Goal: Information Seeking & Learning: Learn about a topic

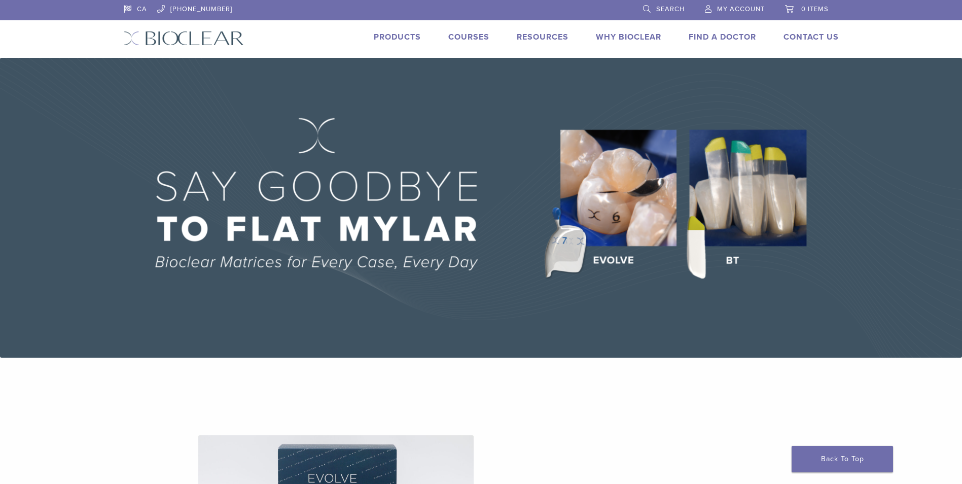
drag, startPoint x: 772, startPoint y: 312, endPoint x: 602, endPoint y: 100, distance: 272.0
click at [406, 33] on link "Products" at bounding box center [397, 37] width 47 height 10
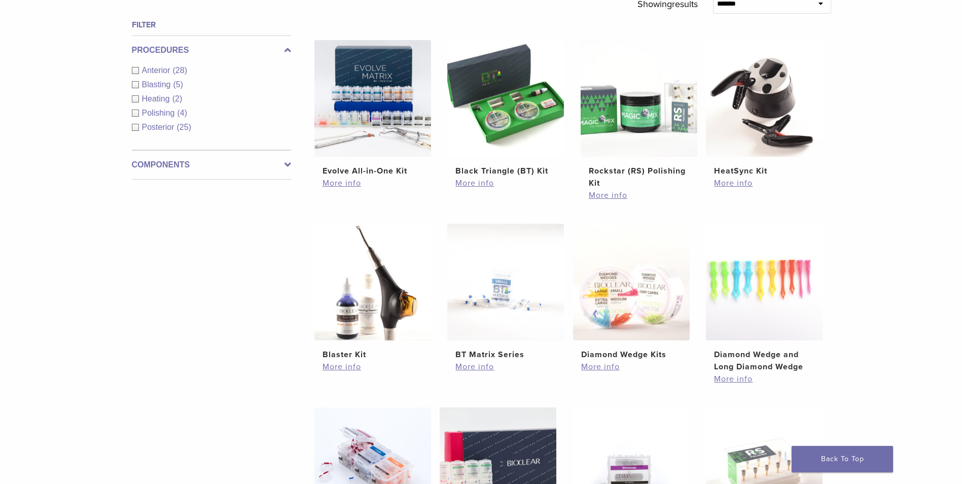
scroll to position [355, 0]
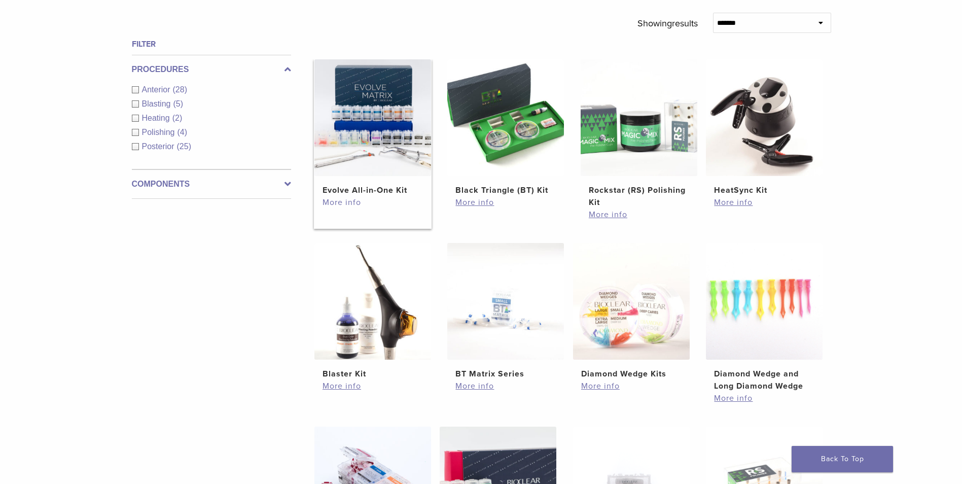
click at [350, 206] on link "More info" at bounding box center [372, 202] width 100 height 12
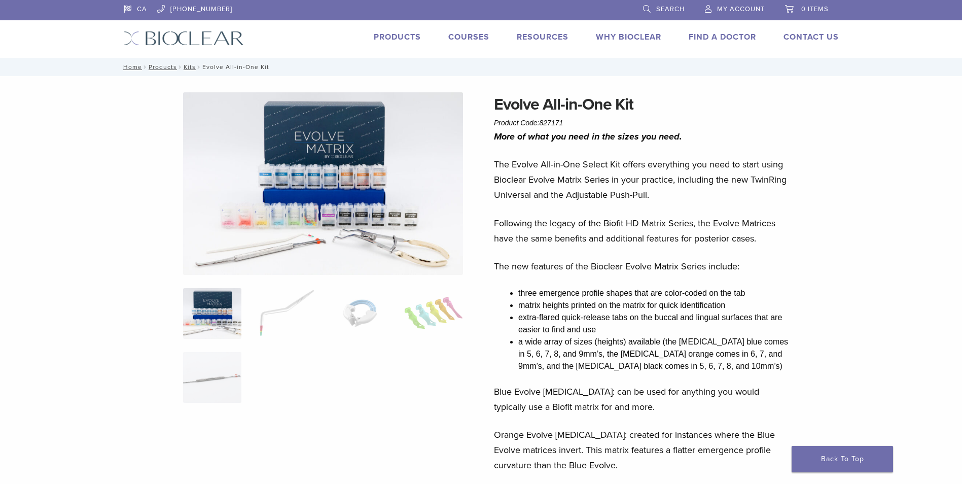
drag, startPoint x: 839, startPoint y: 306, endPoint x: 771, endPoint y: 75, distance: 241.0
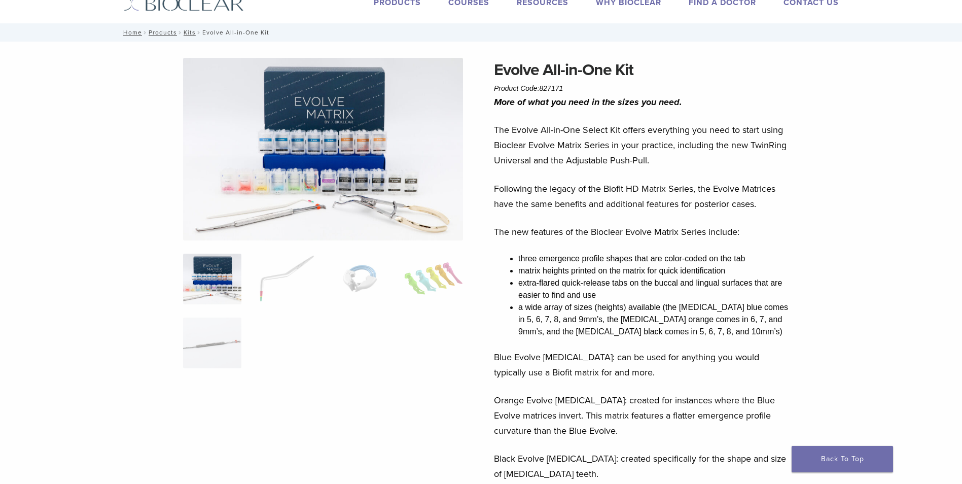
scroll to position [254, 0]
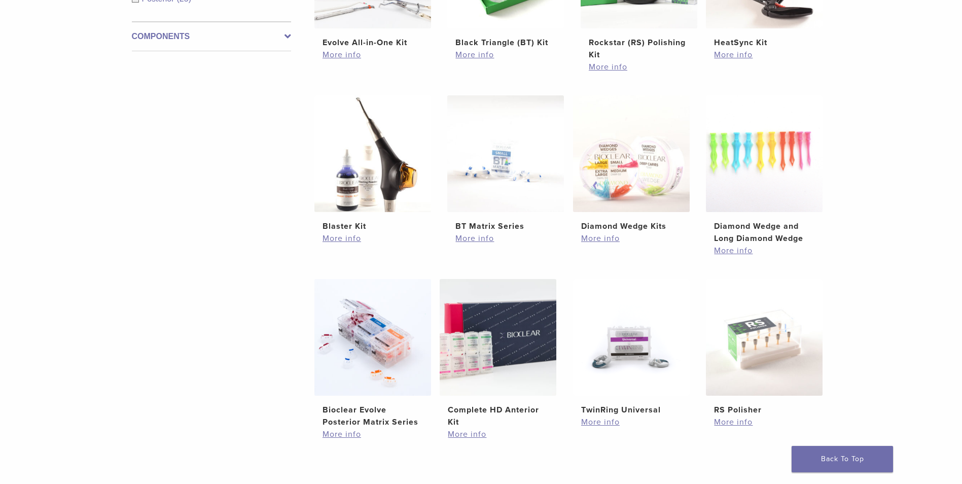
scroll to position [558, 0]
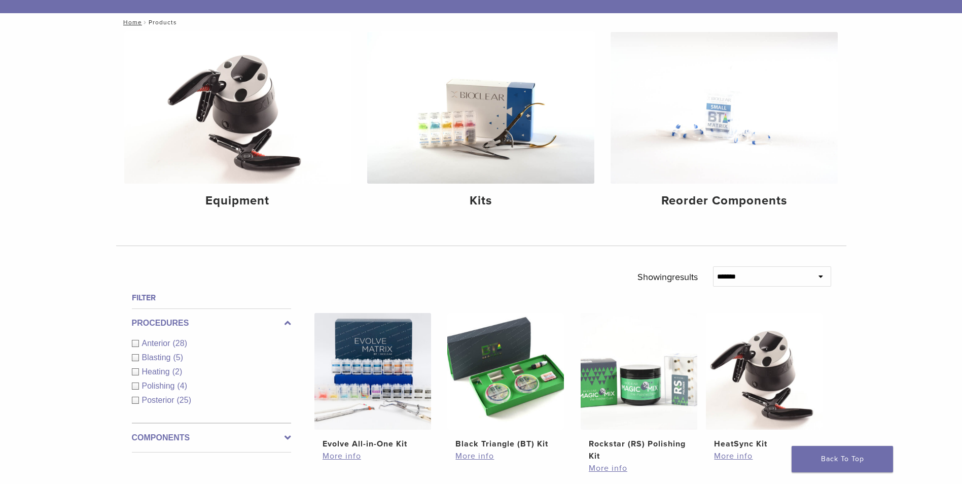
click at [192, 447] on div "Components Equipment (5) Instruments (13) Matrix Bands (9) Matrix Systems (3) O…" at bounding box center [211, 437] width 159 height 29
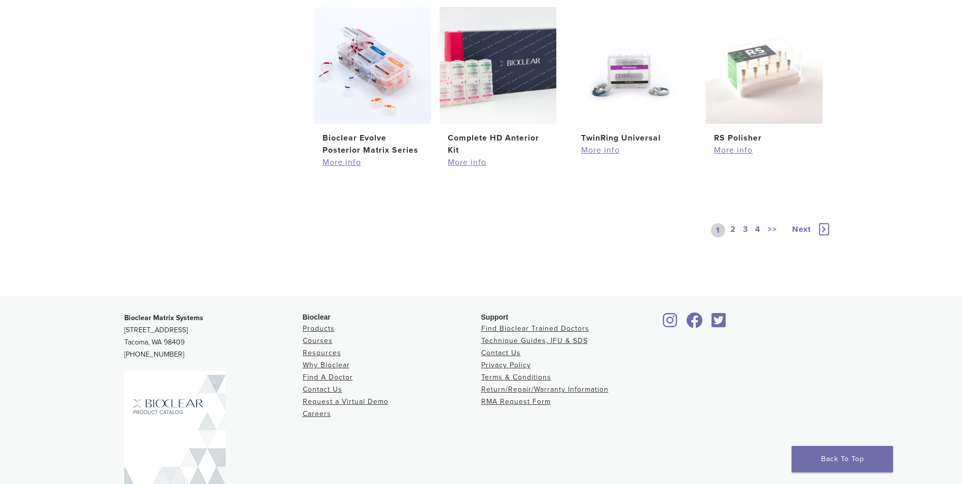
scroll to position [811, 0]
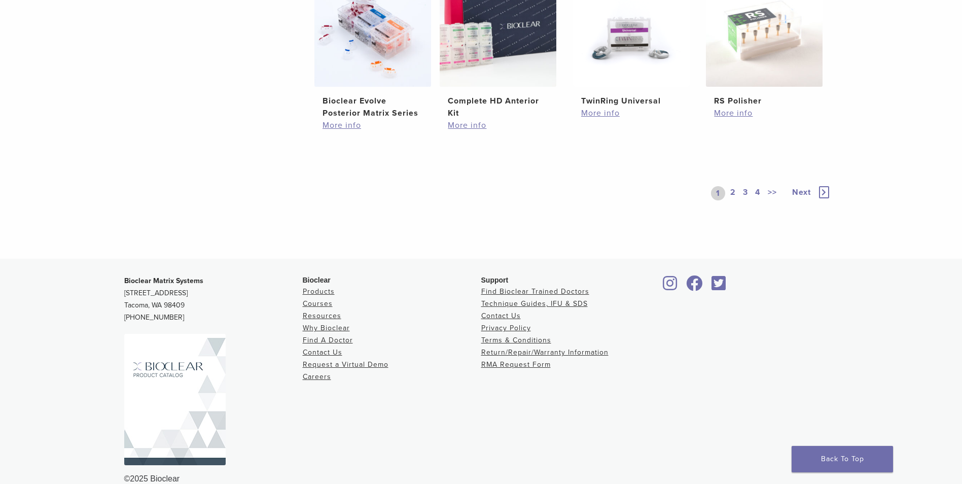
click at [732, 193] on link "2" at bounding box center [733, 193] width 10 height 14
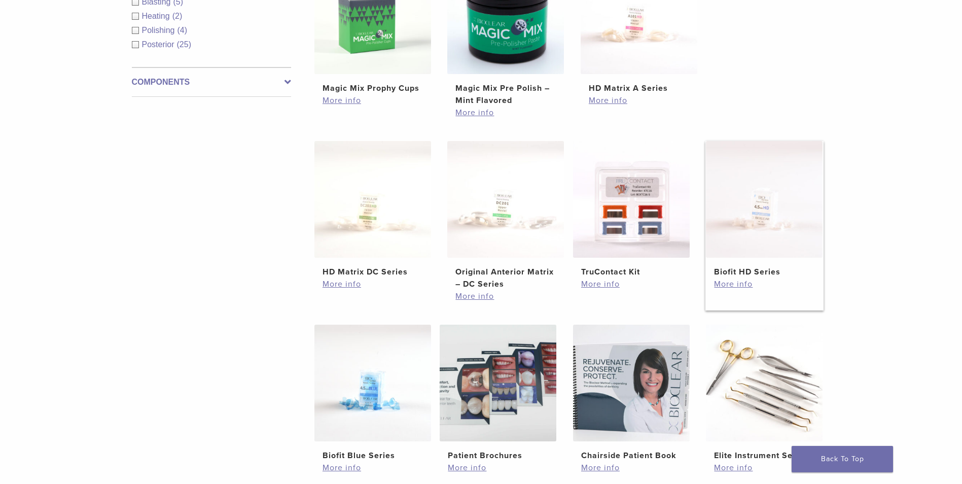
scroll to position [608, 0]
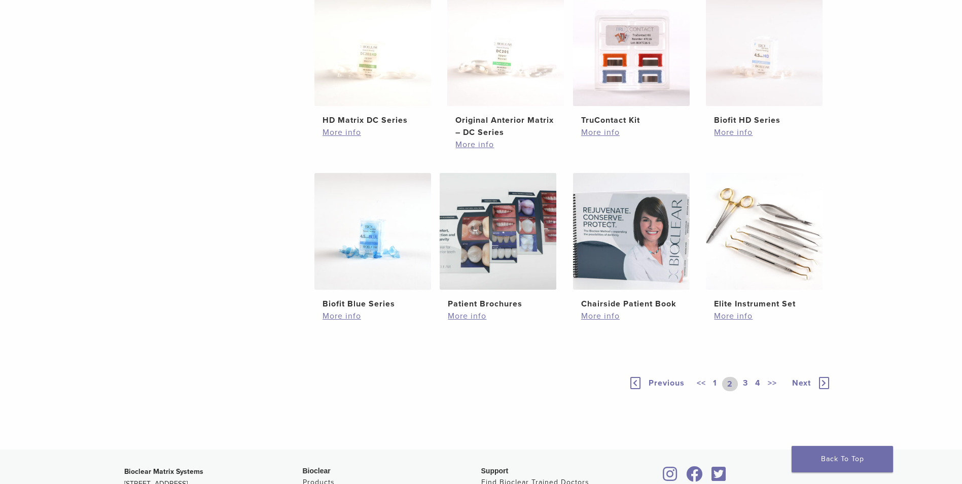
click at [746, 379] on link "3" at bounding box center [745, 384] width 9 height 14
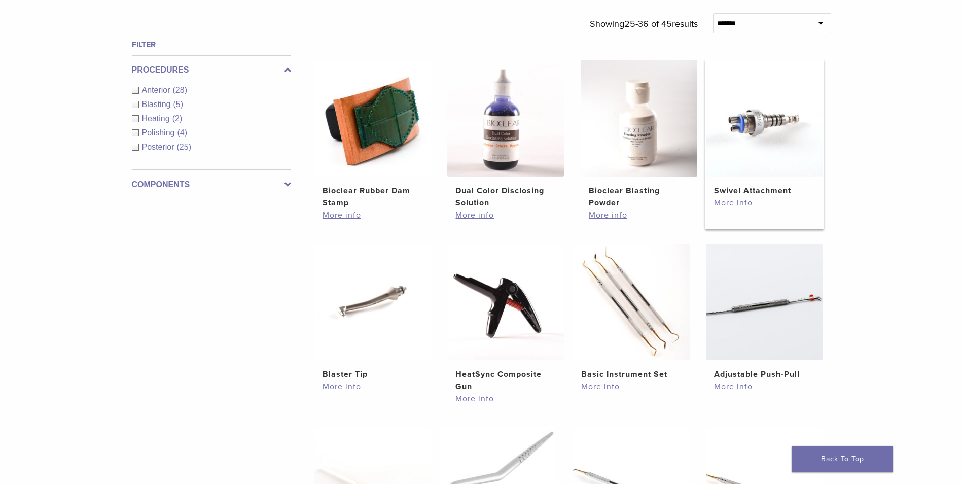
scroll to position [355, 0]
click at [781, 17] on select "**********" at bounding box center [772, 23] width 118 height 20
click at [897, 122] on div "**********" at bounding box center [481, 246] width 962 height 937
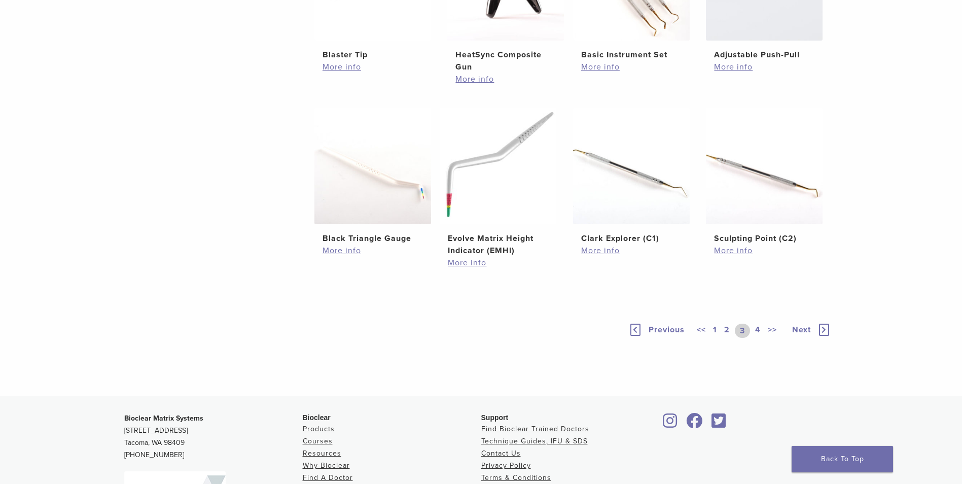
scroll to position [710, 0]
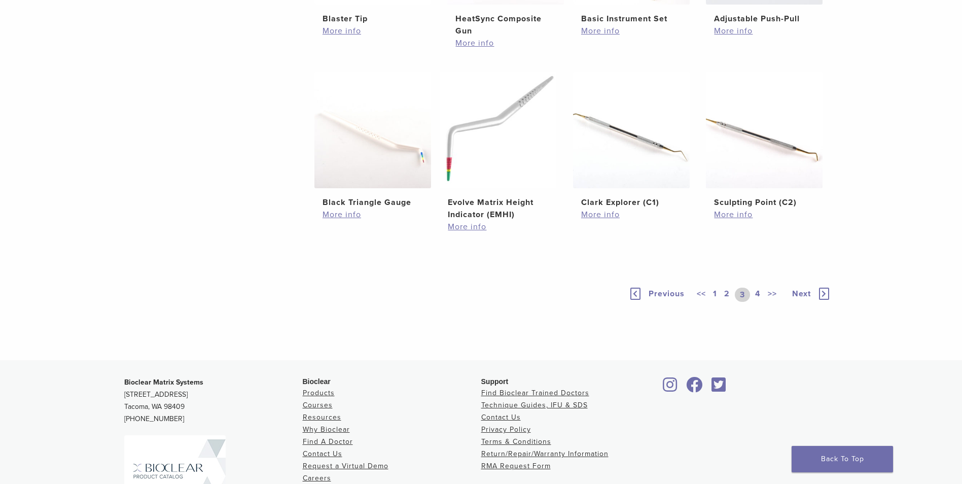
click at [761, 288] on link "4" at bounding box center [758, 294] width 10 height 14
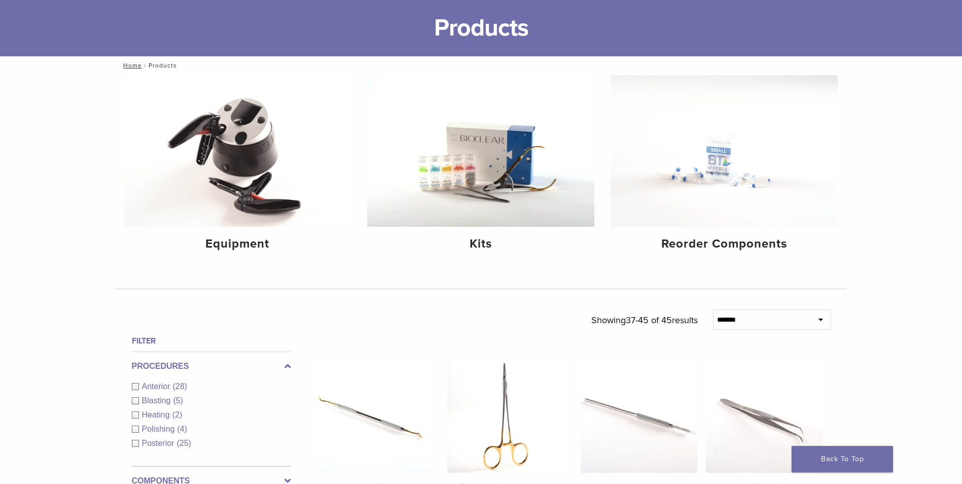
scroll to position [51, 0]
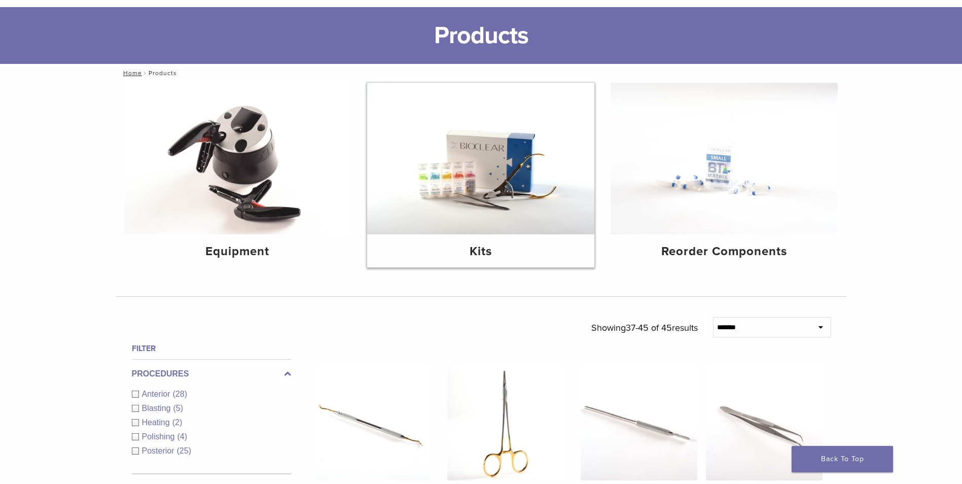
click at [485, 151] on img at bounding box center [480, 159] width 227 height 152
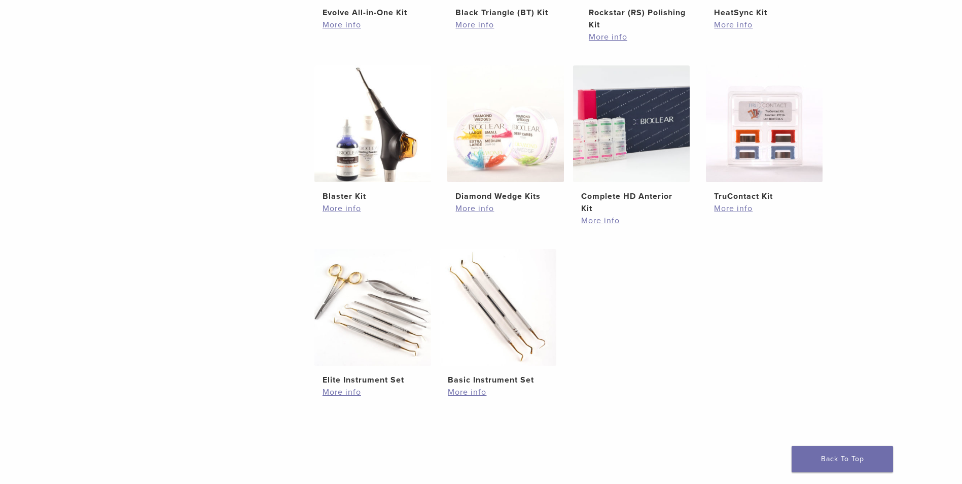
scroll to position [355, 0]
